Goal: Information Seeking & Learning: Learn about a topic

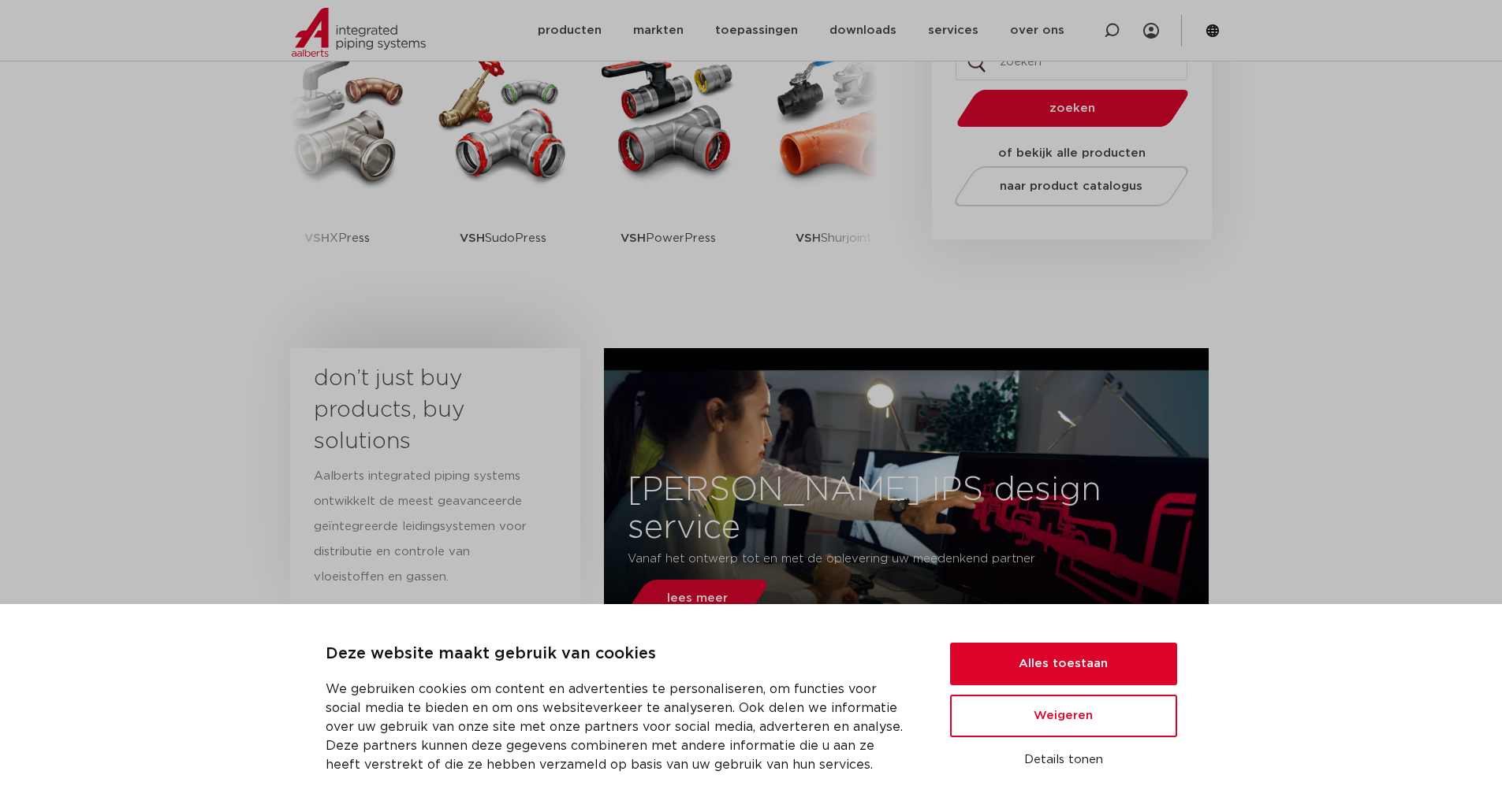
click at [1330, 386] on section "don’t just buy products, buy solutions Aalberts integrated piping systems ontwi…" at bounding box center [751, 497] width 1502 height 313
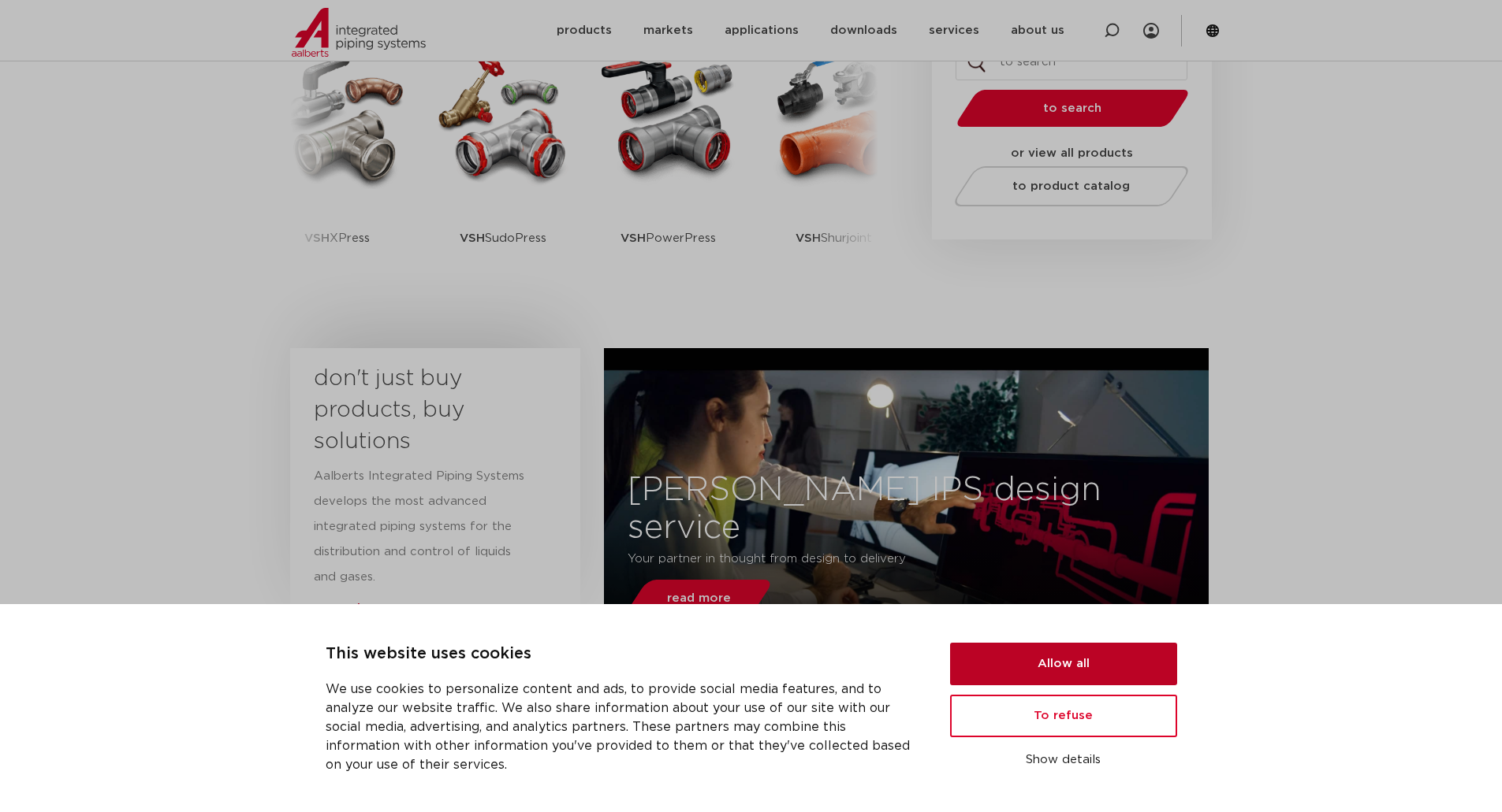
click at [1072, 669] on button "Allow all" at bounding box center [1064, 664] width 227 height 42
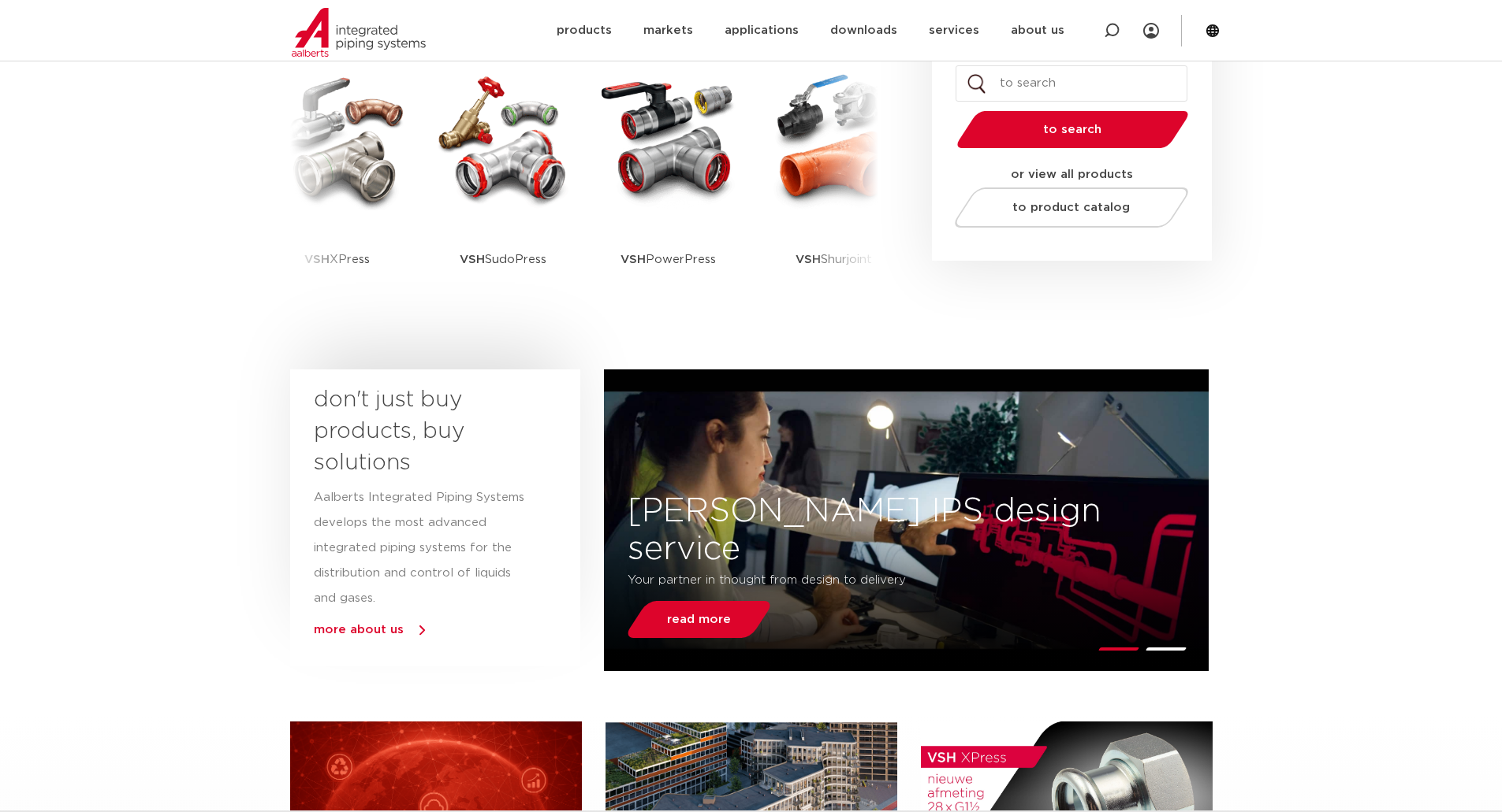
scroll to position [551, 0]
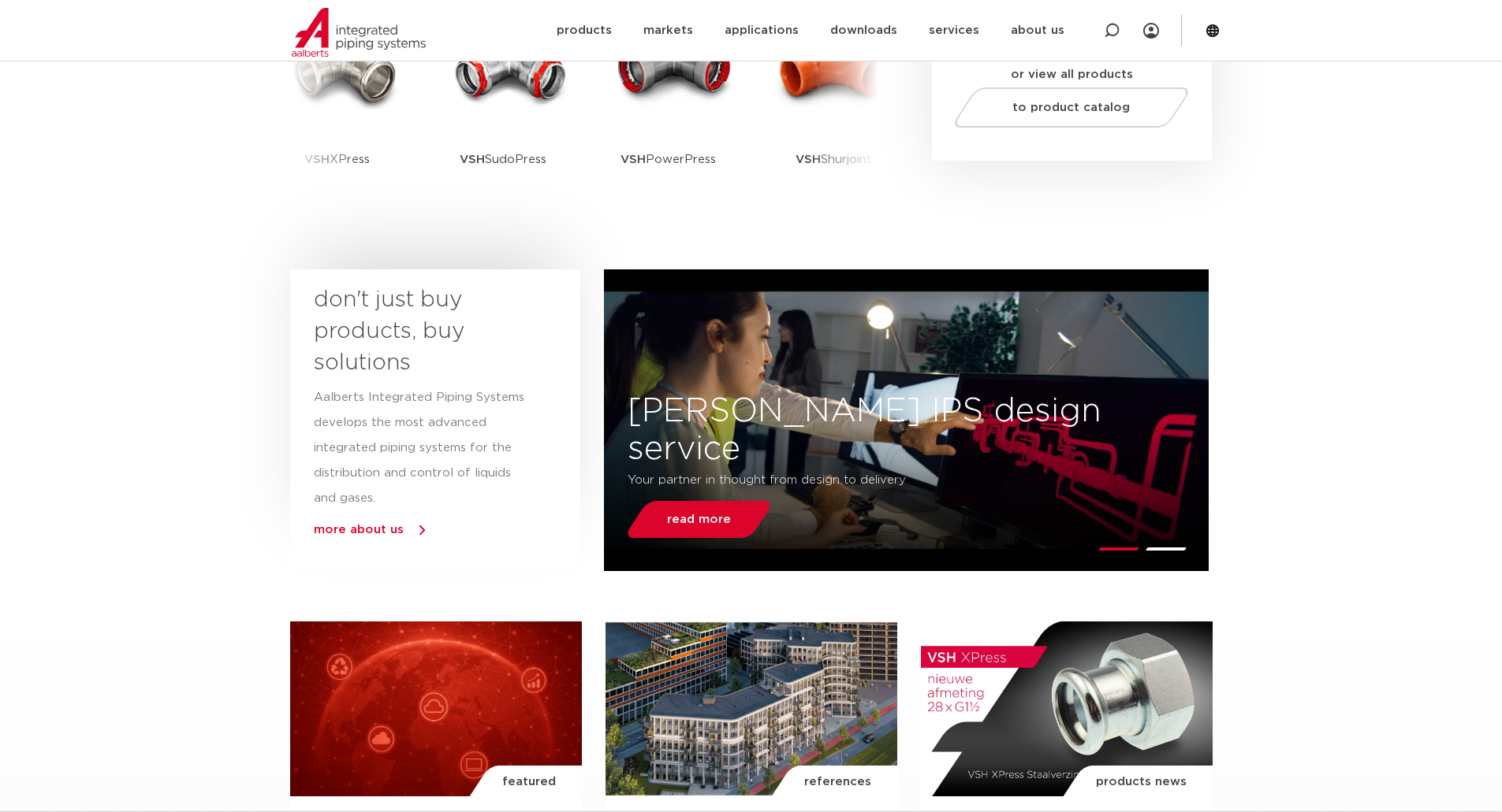
click at [385, 528] on font "more about us" at bounding box center [358, 530] width 90 height 12
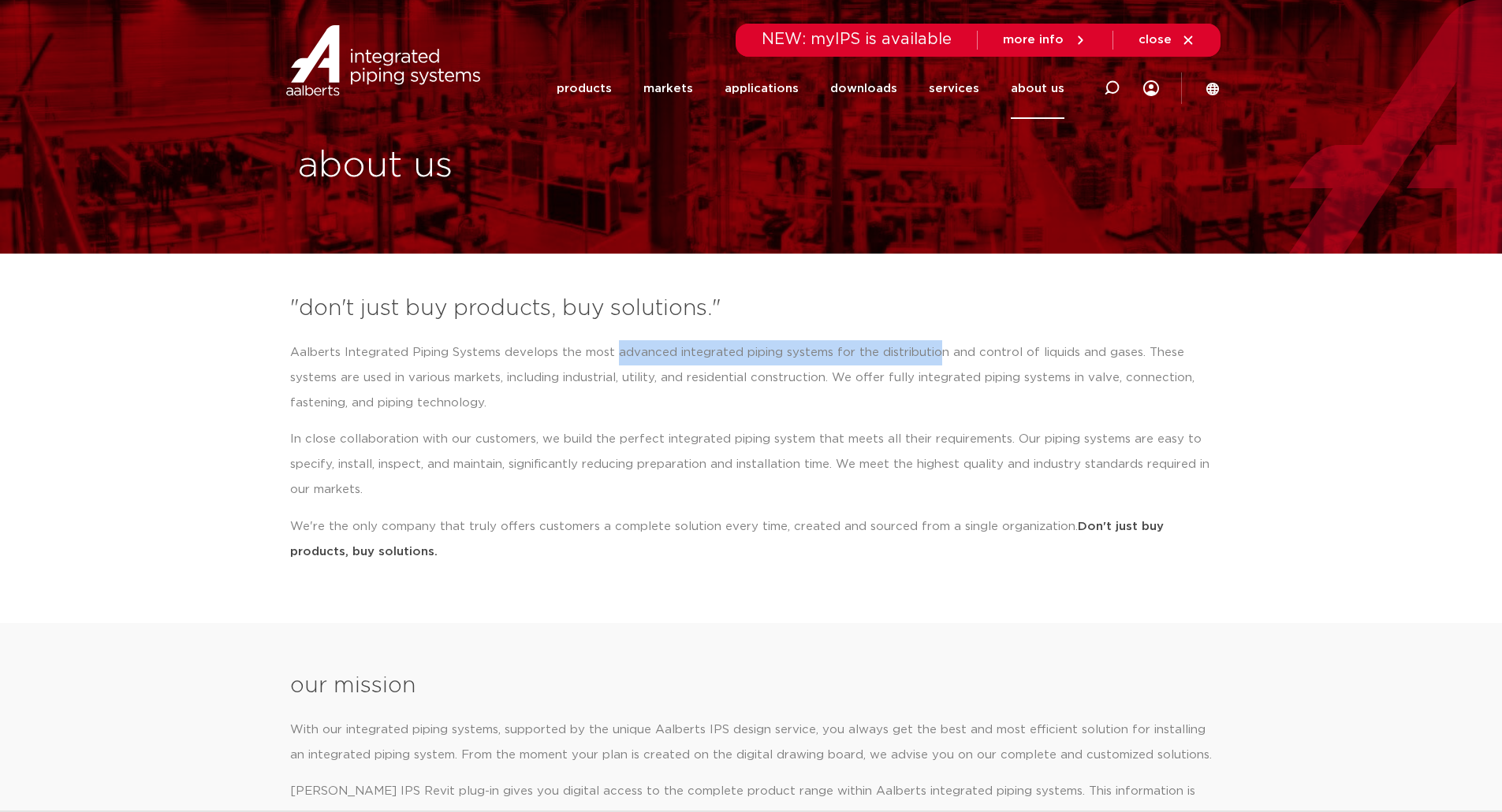
drag, startPoint x: 610, startPoint y: 352, endPoint x: 932, endPoint y: 352, distance: 322.0
click at [932, 352] on font "Aalberts Integrated Piping Systems develops the most advanced integrated piping…" at bounding box center [742, 378] width 904 height 62
drag, startPoint x: 501, startPoint y: 351, endPoint x: 1124, endPoint y: 346, distance: 623.0
click at [1124, 347] on font "Aalberts Integrated Piping Systems develops the most advanced integrated piping…" at bounding box center [742, 378] width 904 height 62
drag, startPoint x: 1129, startPoint y: 356, endPoint x: 501, endPoint y: 353, distance: 628.0
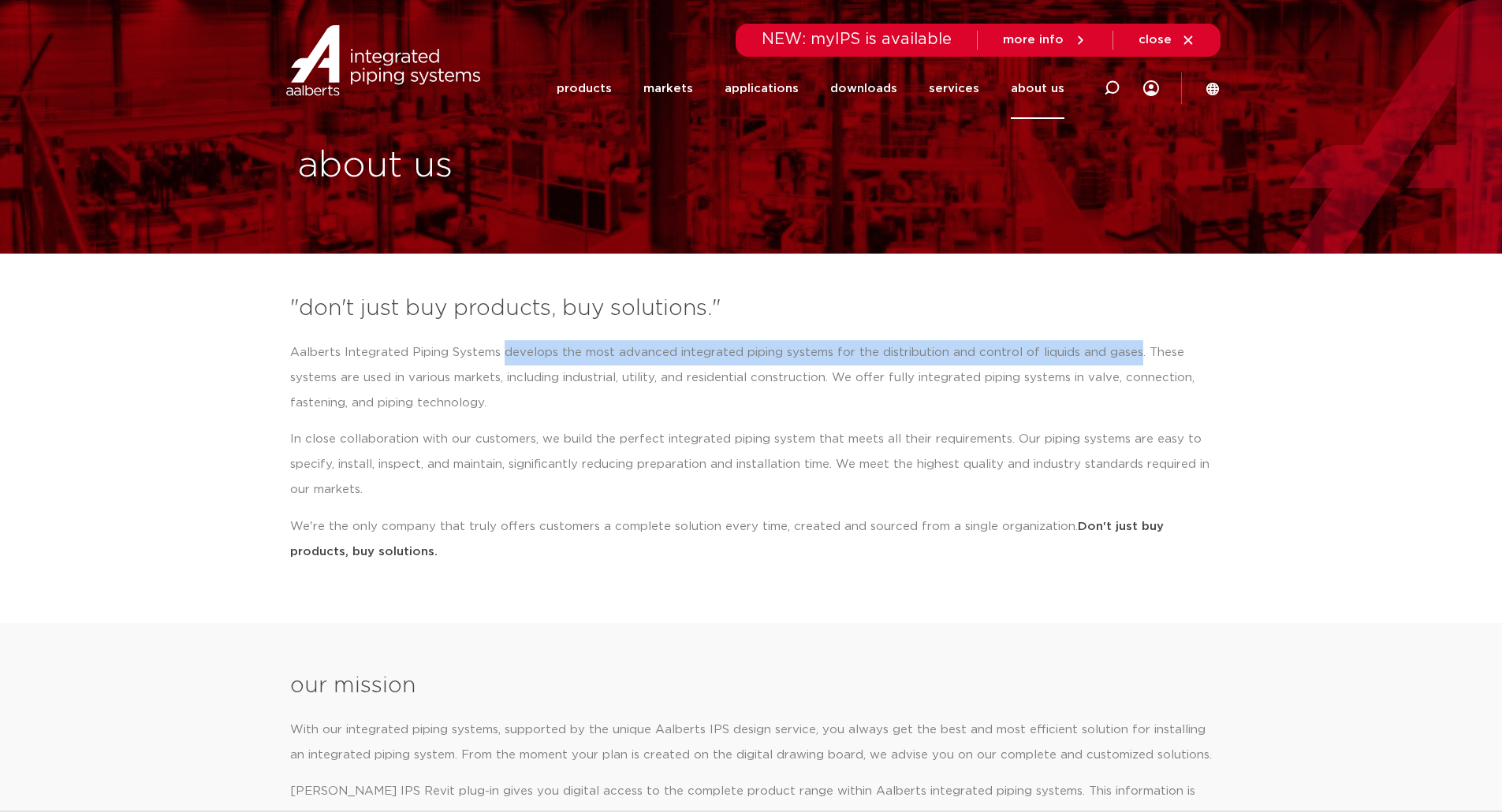
click at [501, 353] on font "Aalberts Integrated Piping Systems develops the most advanced integrated piping…" at bounding box center [742, 378] width 904 height 62
copy font "develops the most advanced integrated piping systems for the distribution and c…"
